Goal: Task Accomplishment & Management: Use online tool/utility

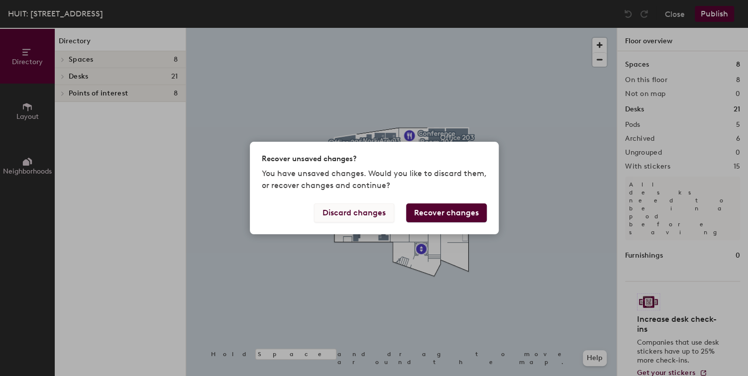
click at [370, 211] on button "Discard changes" at bounding box center [354, 213] width 80 height 19
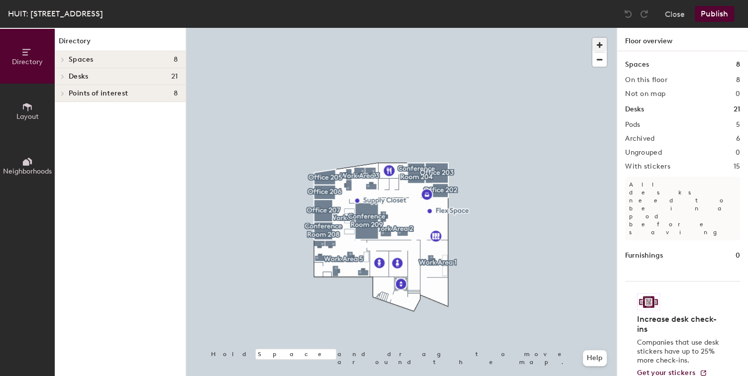
drag, startPoint x: 609, startPoint y: 41, endPoint x: 601, endPoint y: 46, distance: 9.8
click at [608, 41] on div at bounding box center [602, 50] width 19 height 34
click at [601, 46] on span "button" at bounding box center [600, 45] width 14 height 14
drag, startPoint x: 601, startPoint y: 46, endPoint x: 595, endPoint y: 50, distance: 7.2
click at [601, 46] on span "button" at bounding box center [600, 45] width 14 height 14
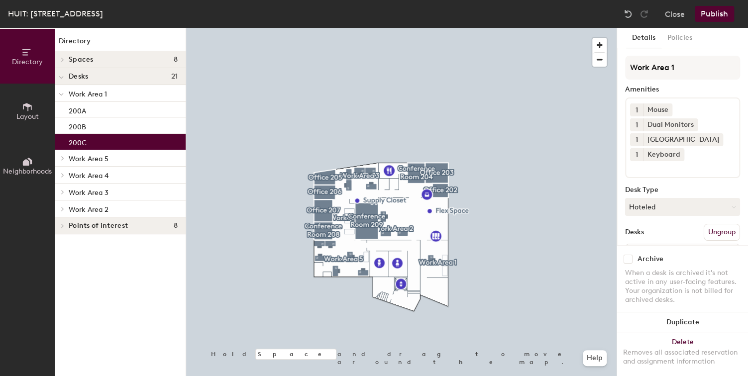
scroll to position [4, 0]
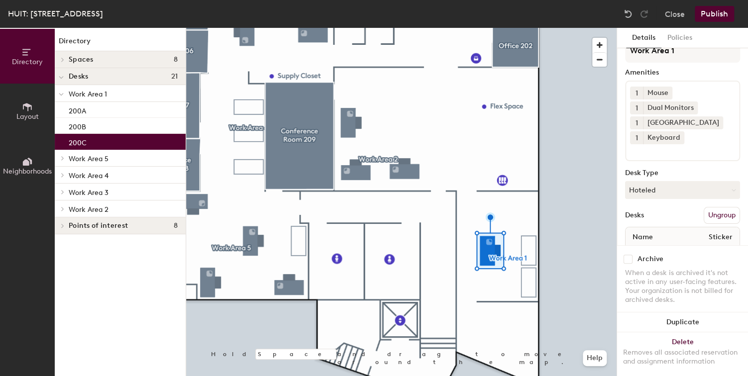
drag, startPoint x: 668, startPoint y: 207, endPoint x: 651, endPoint y: 201, distance: 18.4
click at [667, 207] on div "Desks Ungroup" at bounding box center [682, 215] width 115 height 17
click at [652, 196] on button "Hoteled" at bounding box center [682, 190] width 115 height 18
click at [649, 217] on div "Assigned" at bounding box center [676, 220] width 100 height 15
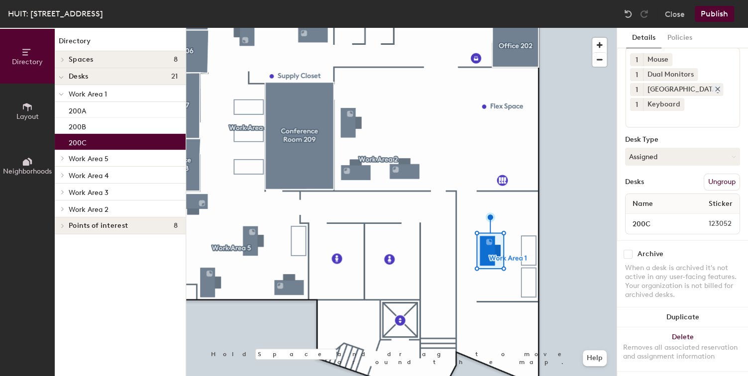
scroll to position [50, 0]
click at [719, 16] on button "Publish" at bounding box center [714, 14] width 39 height 16
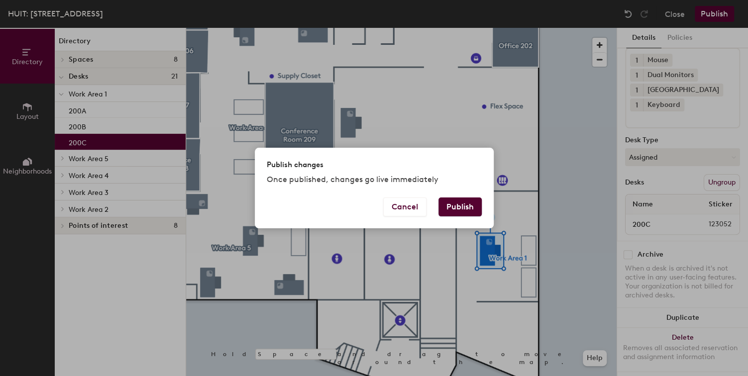
click at [475, 202] on button "Publish" at bounding box center [460, 207] width 43 height 19
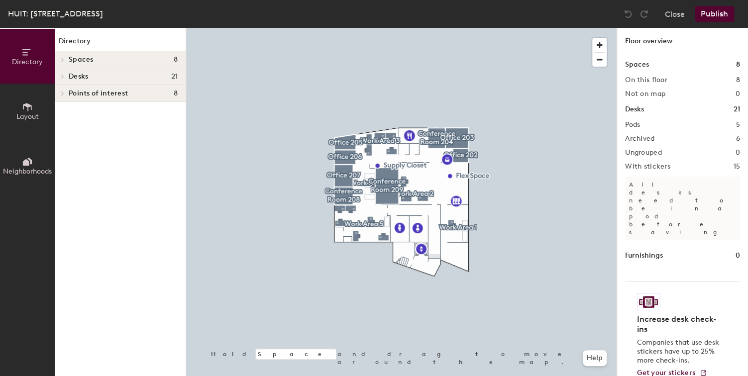
click at [448, 28] on div at bounding box center [401, 28] width 431 height 0
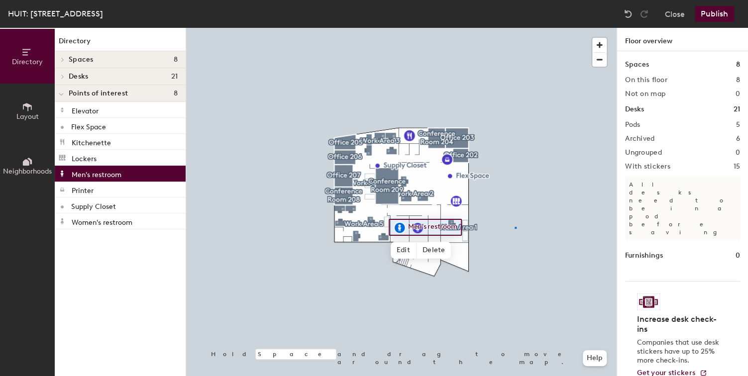
click at [515, 28] on div at bounding box center [401, 28] width 431 height 0
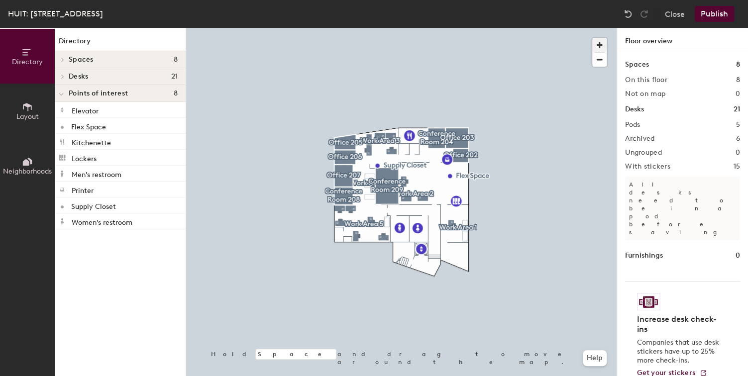
click at [601, 43] on span "button" at bounding box center [600, 45] width 14 height 14
drag, startPoint x: 601, startPoint y: 44, endPoint x: 601, endPoint y: 57, distance: 12.9
click at [601, 44] on span "button" at bounding box center [600, 45] width 14 height 14
click at [542, 28] on div at bounding box center [401, 28] width 431 height 0
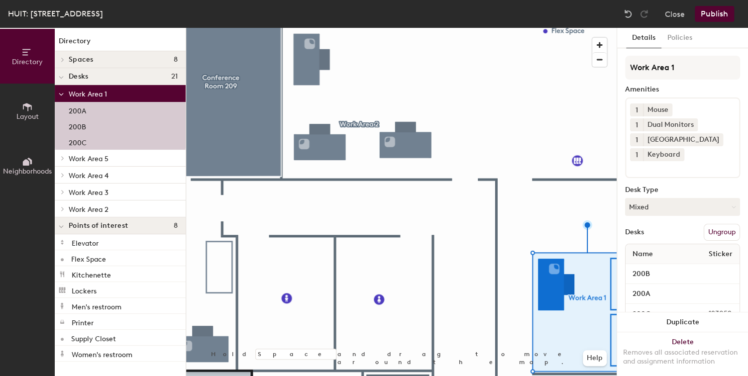
click at [484, 28] on div at bounding box center [401, 28] width 431 height 0
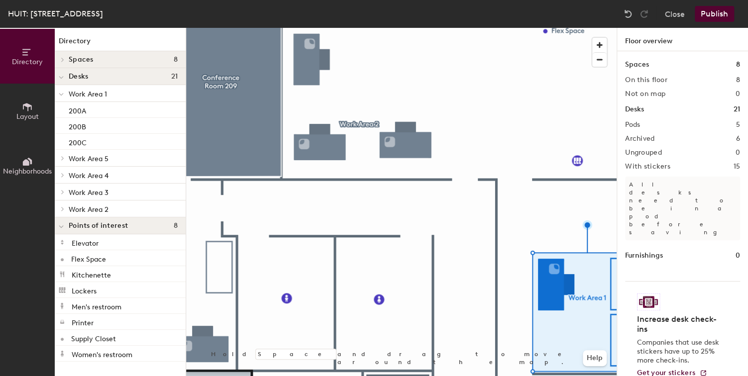
click at [457, 28] on div at bounding box center [401, 28] width 431 height 0
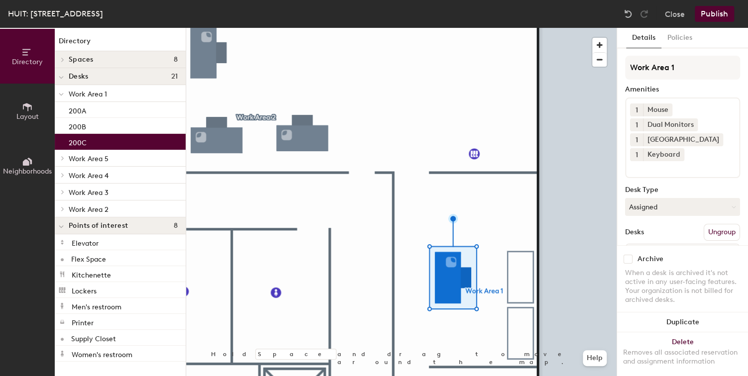
drag, startPoint x: 675, startPoint y: 210, endPoint x: 664, endPoint y: 224, distance: 18.1
click at [674, 210] on button "Assigned" at bounding box center [682, 207] width 115 height 18
drag, startPoint x: 656, startPoint y: 268, endPoint x: 687, endPoint y: 199, distance: 75.3
click at [656, 267] on div "Hoteled" at bounding box center [676, 267] width 100 height 15
click at [714, 20] on button "Publish" at bounding box center [714, 14] width 39 height 16
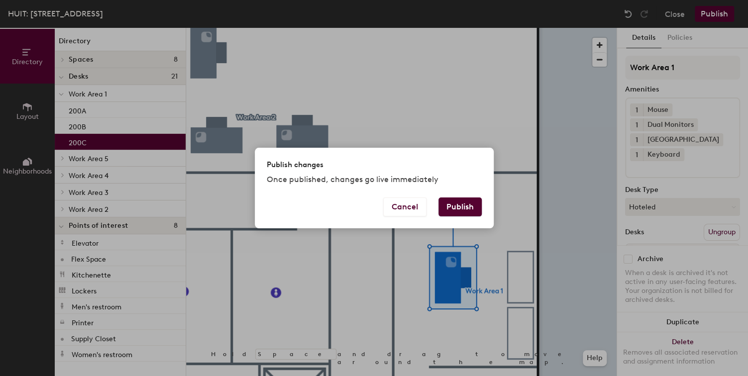
drag, startPoint x: 458, startPoint y: 207, endPoint x: 453, endPoint y: 207, distance: 5.0
click at [456, 207] on button "Publish" at bounding box center [460, 207] width 43 height 19
